Goal: Find contact information: Obtain details needed to contact an individual or organization

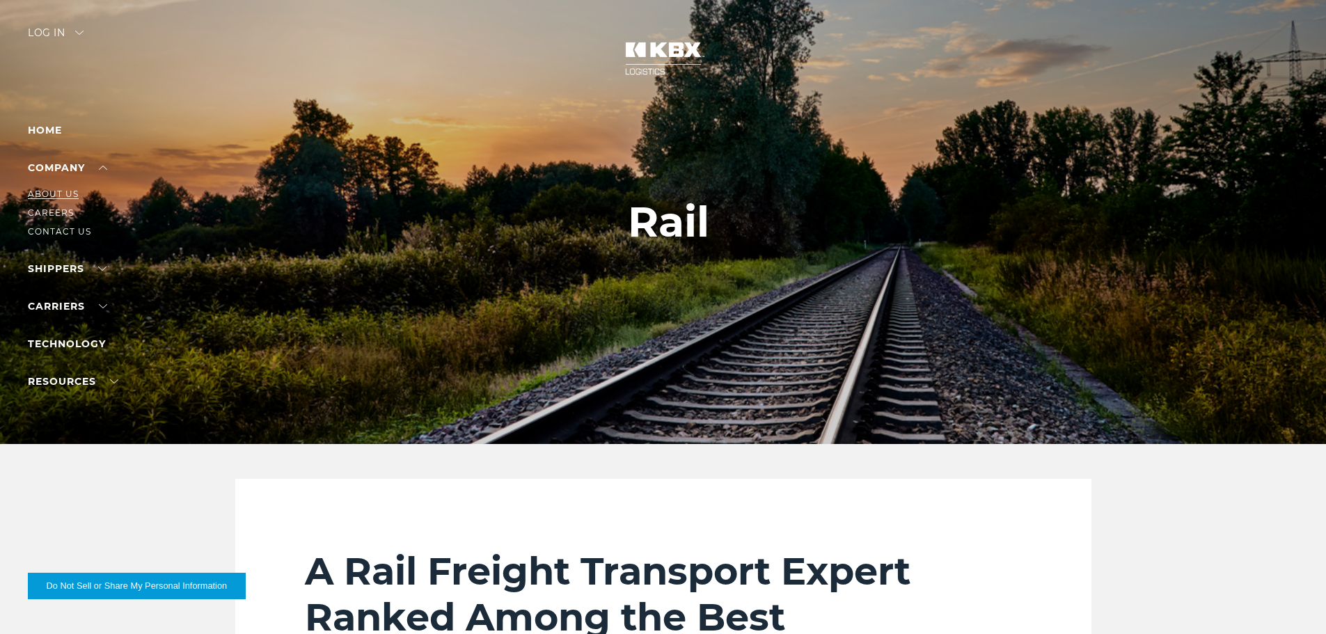
click at [67, 192] on link "About Us" at bounding box center [53, 194] width 51 height 10
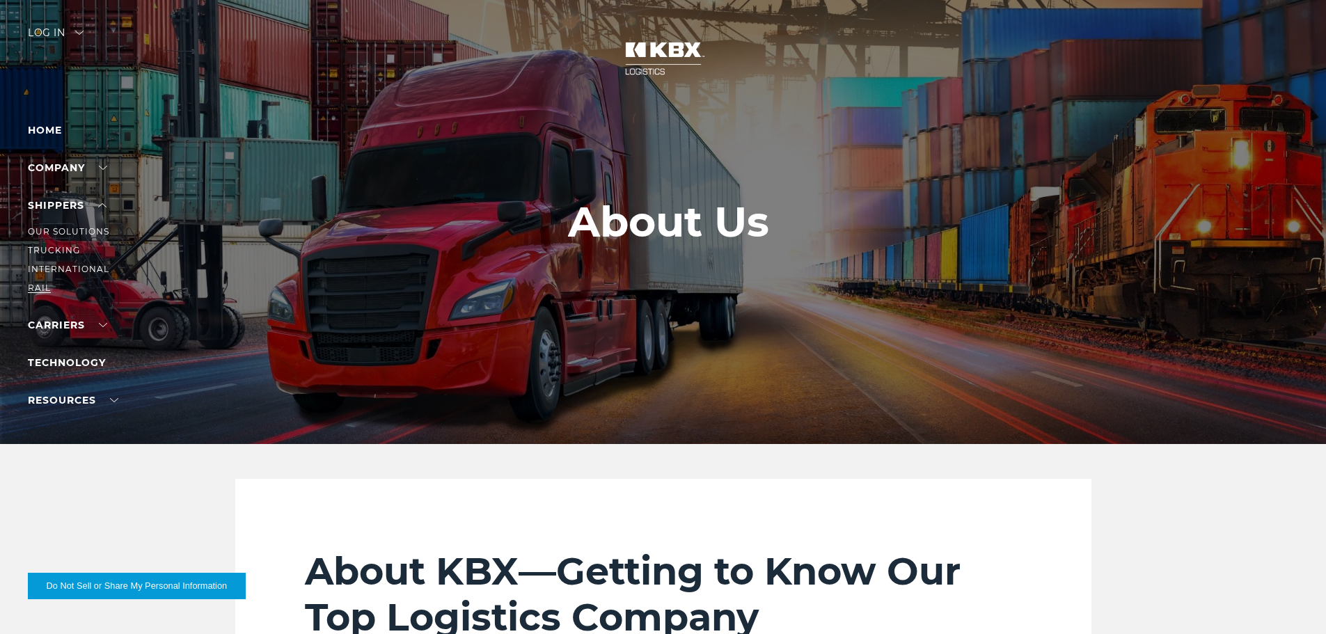
click at [42, 285] on link "RAIL" at bounding box center [39, 287] width 23 height 10
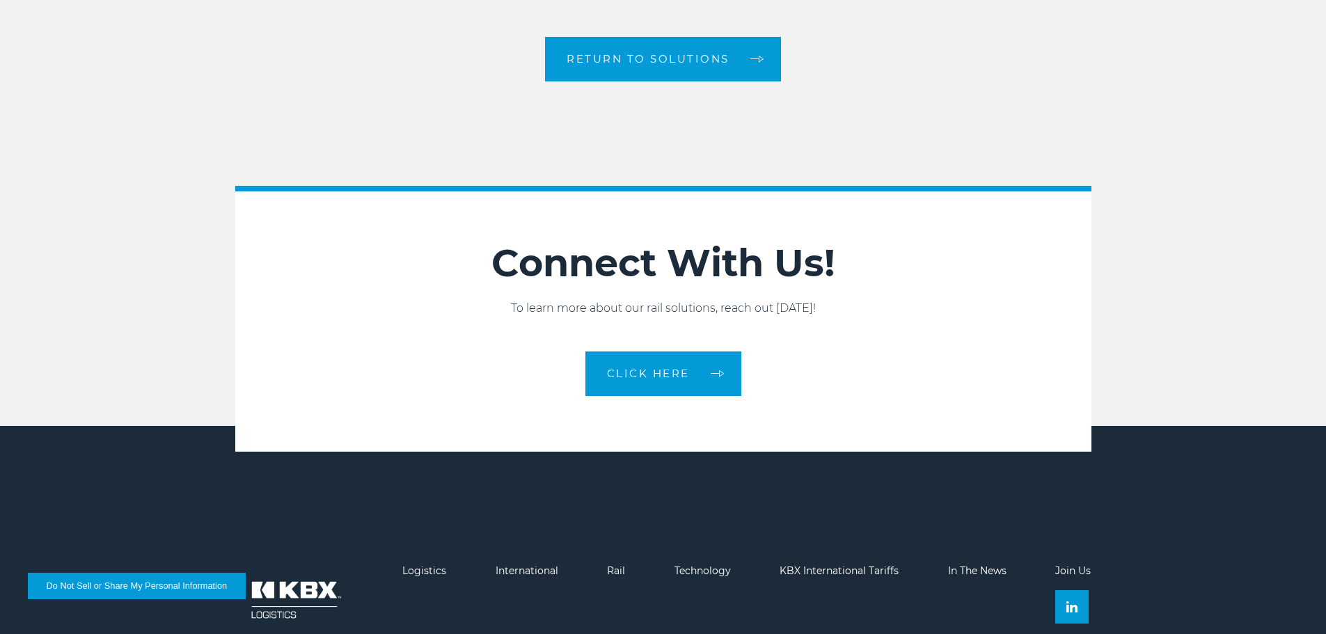
scroll to position [2341, 0]
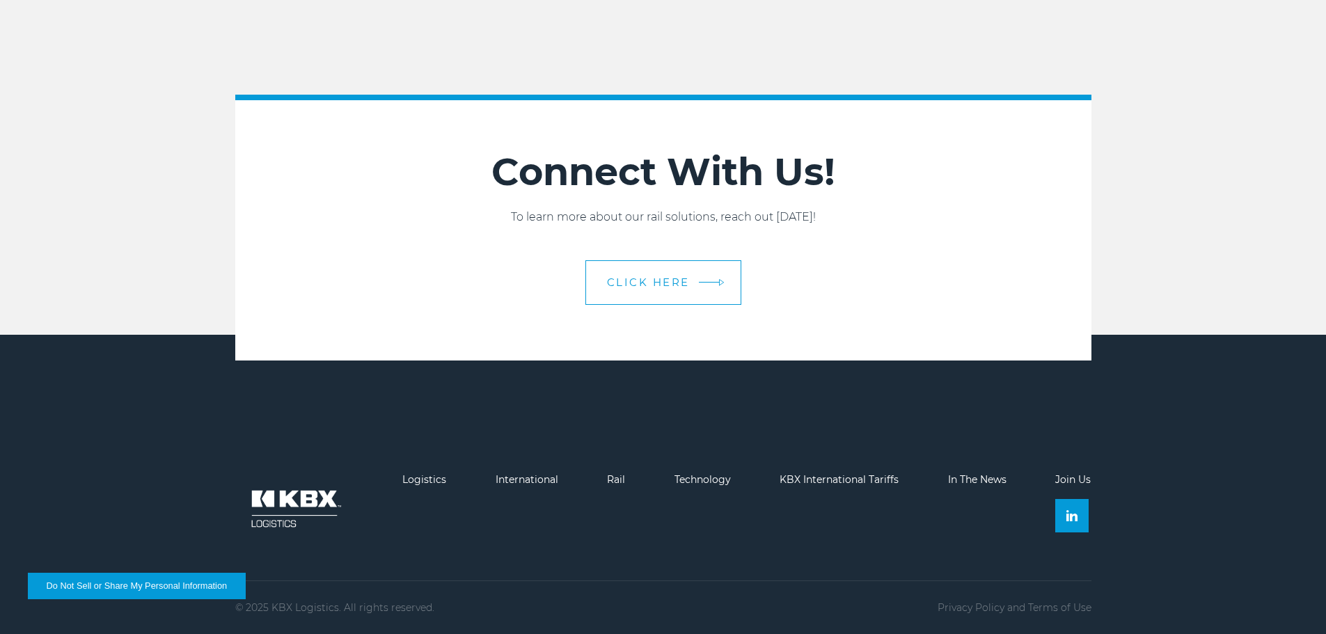
click at [702, 282] on em at bounding box center [709, 282] width 21 height 1
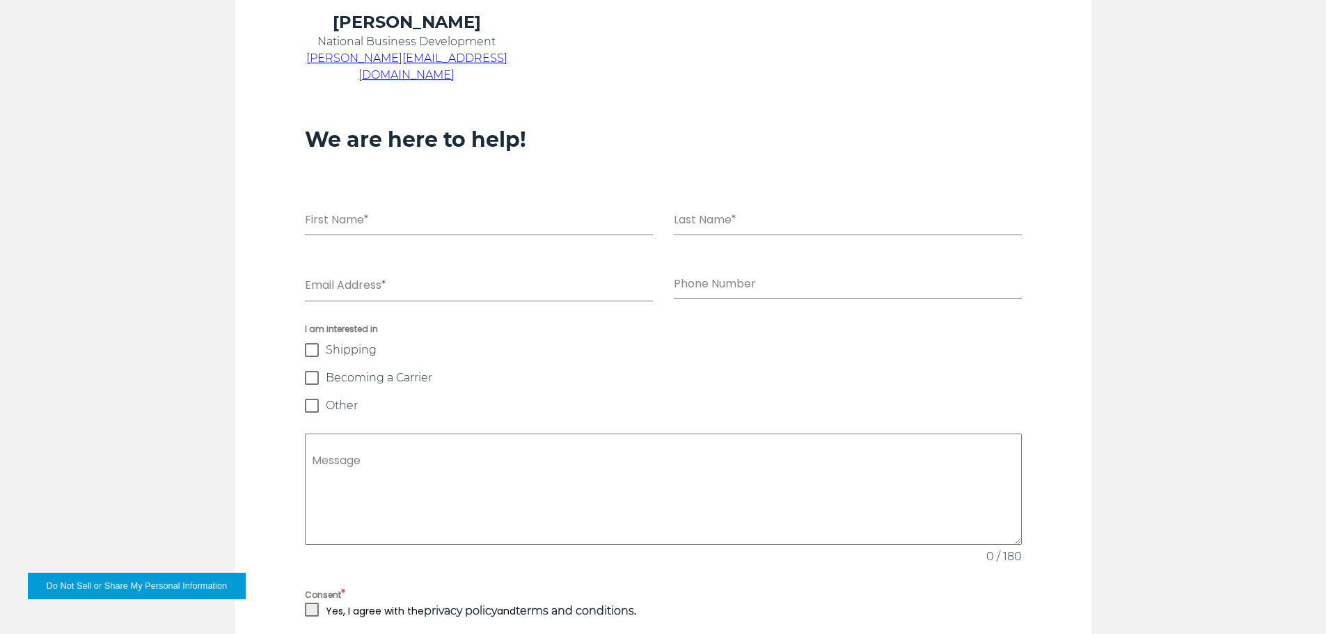
scroll to position [916, 0]
